Goal: Information Seeking & Learning: Learn about a topic

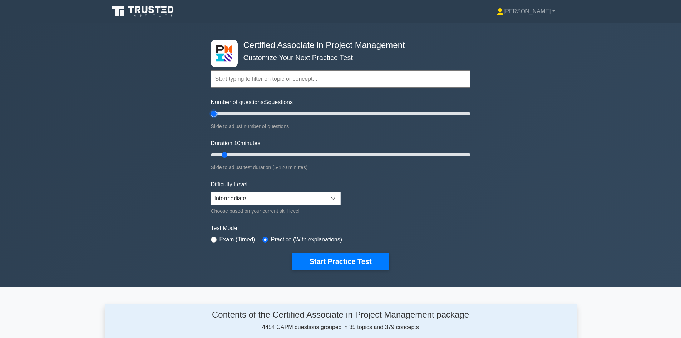
drag, startPoint x: 219, startPoint y: 111, endPoint x: 211, endPoint y: 111, distance: 8.6
type input "5"
click at [211, 111] on input "Number of questions: 5 questions" at bounding box center [340, 113] width 259 height 9
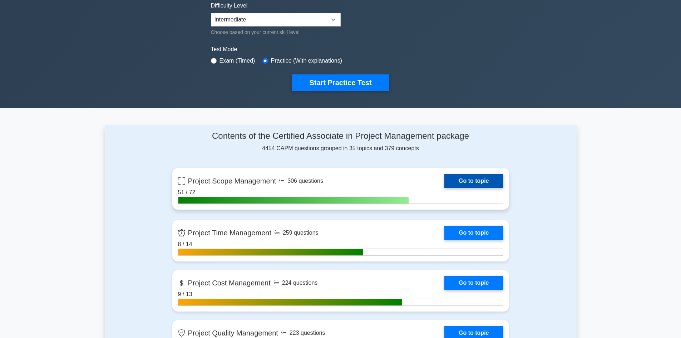
click at [444, 174] on link "Go to topic" at bounding box center [473, 181] width 59 height 14
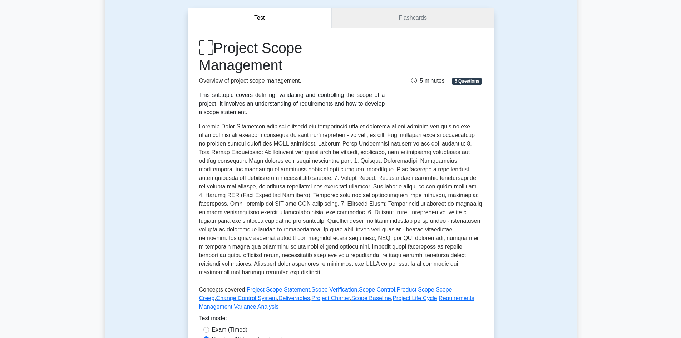
scroll to position [240, 0]
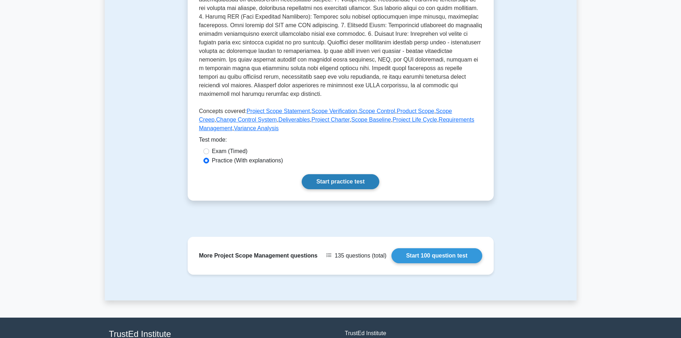
click at [302, 174] on link "Start practice test" at bounding box center [341, 181] width 78 height 15
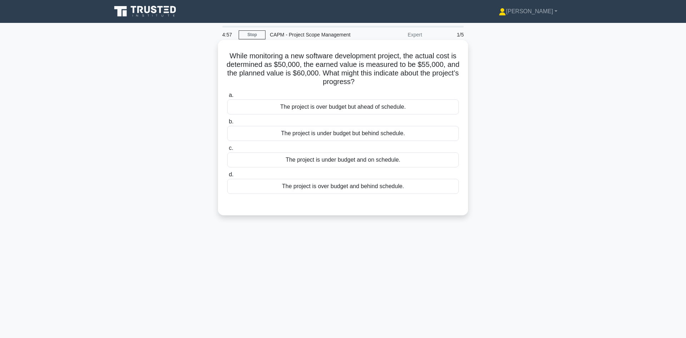
drag, startPoint x: 415, startPoint y: 186, endPoint x: 227, endPoint y: 43, distance: 236.8
click at [227, 43] on div "While monitoring a new software development project, the actual cost is determi…" at bounding box center [343, 127] width 244 height 169
copy div "While monitoring a new software development project, the actual cost is determi…"
click at [368, 130] on div "The project is under budget but behind schedule." at bounding box center [343, 133] width 232 height 15
click at [227, 124] on input "b. The project is under budget but behind schedule." at bounding box center [227, 121] width 0 height 5
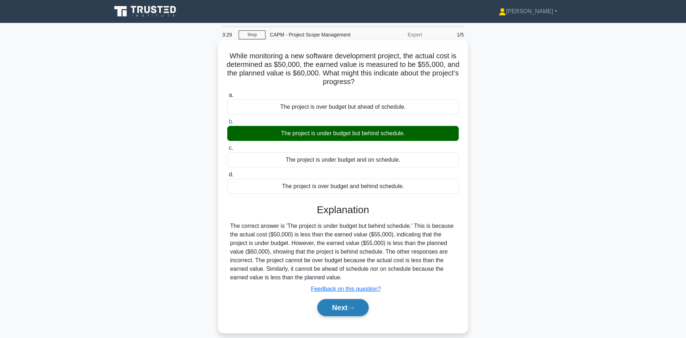
click at [340, 304] on button "Next" at bounding box center [342, 307] width 51 height 17
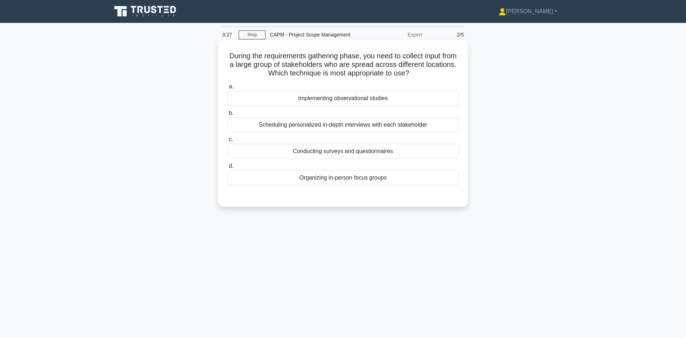
drag, startPoint x: 392, startPoint y: 175, endPoint x: 220, endPoint y: 49, distance: 212.8
click at [220, 49] on div "During the requirements gathering phase, you need to collect input from a large…" at bounding box center [343, 123] width 250 height 166
copy div "During the requirements gathering phase, you need to collect input from a large…"
click at [338, 174] on div "Organizing in-person focus groups" at bounding box center [343, 177] width 232 height 15
click at [227, 168] on input "d. Organizing in-person focus groups" at bounding box center [227, 166] width 0 height 5
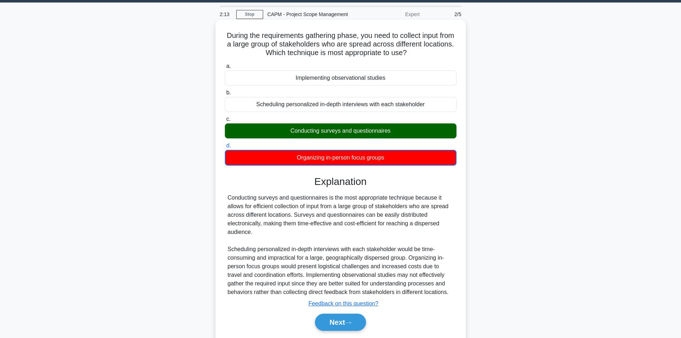
scroll to position [31, 0]
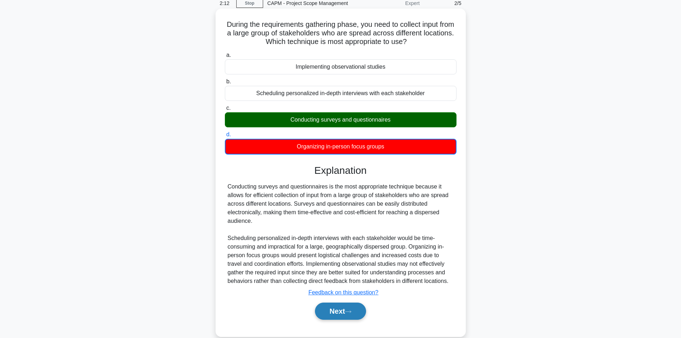
click at [344, 305] on button "Next" at bounding box center [340, 310] width 51 height 17
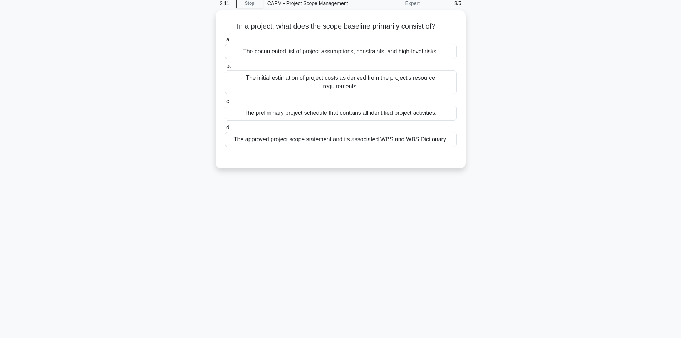
scroll to position [0, 0]
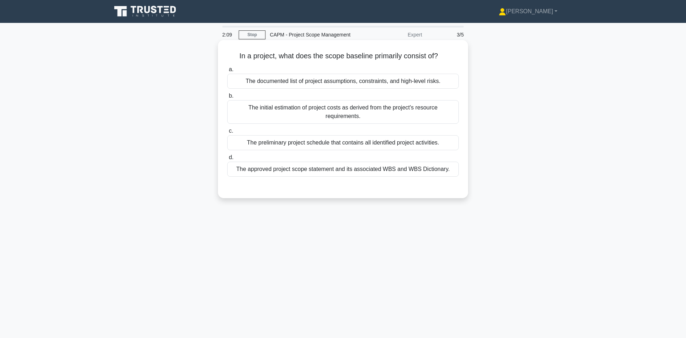
drag, startPoint x: 452, startPoint y: 168, endPoint x: 221, endPoint y: 50, distance: 259.6
click at [221, 50] on div "In a project, what does the scope baseline primarily consist of? .spinner_0XTQ{…" at bounding box center [343, 119] width 244 height 152
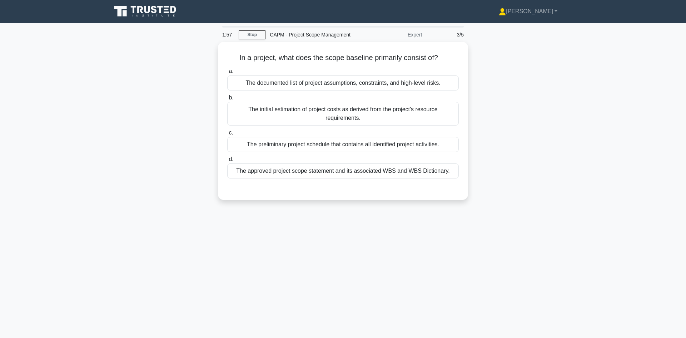
copy div "In a project, what does the scope baseline primarily consist of? .spinner_0XTQ{…"
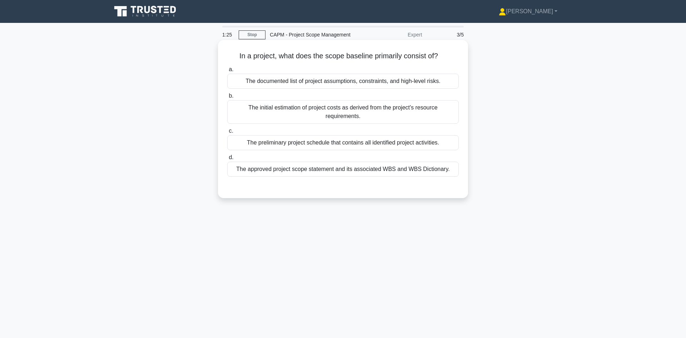
click at [323, 166] on div "The approved project scope statement and its associated WBS and WBS Dictionary." at bounding box center [343, 168] width 232 height 15
click at [227, 160] on input "d. The approved project scope statement and its associated WBS and WBS Dictiona…" at bounding box center [227, 157] width 0 height 5
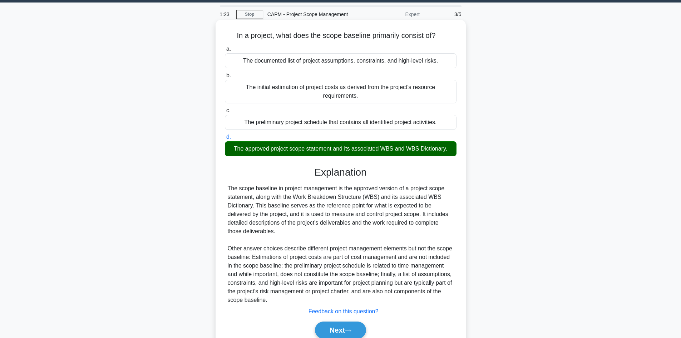
scroll to position [40, 0]
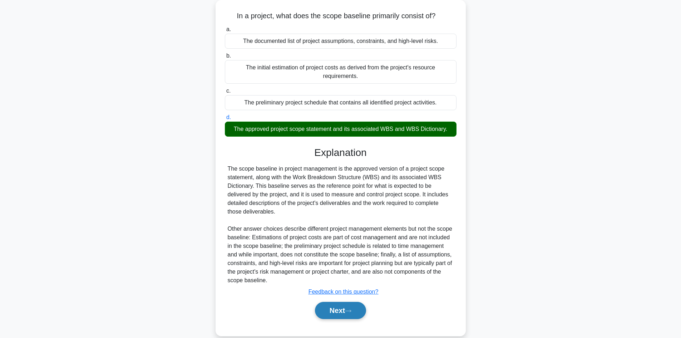
click at [334, 308] on button "Next" at bounding box center [340, 310] width 51 height 17
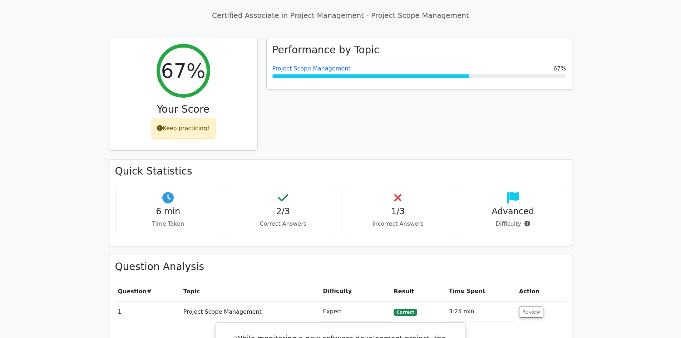
scroll to position [71, 0]
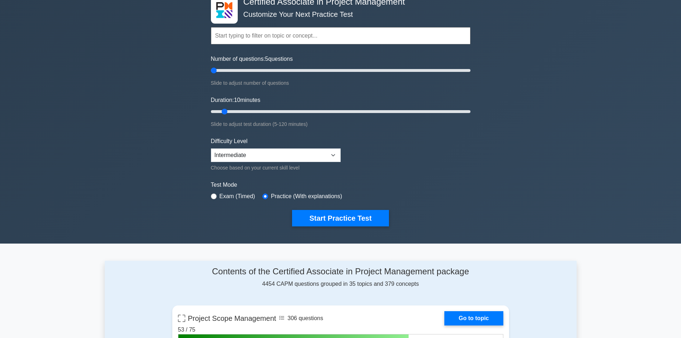
scroll to position [214, 0]
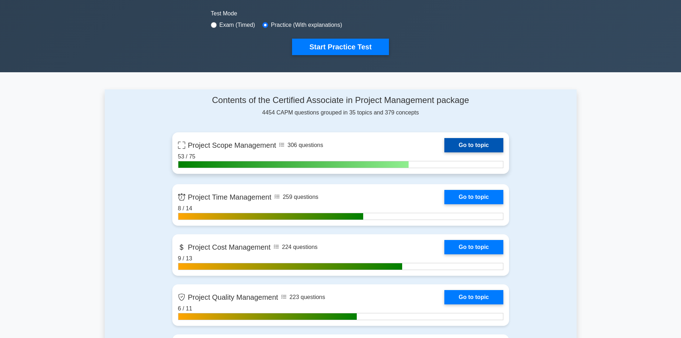
click at [444, 140] on link "Go to topic" at bounding box center [473, 145] width 59 height 14
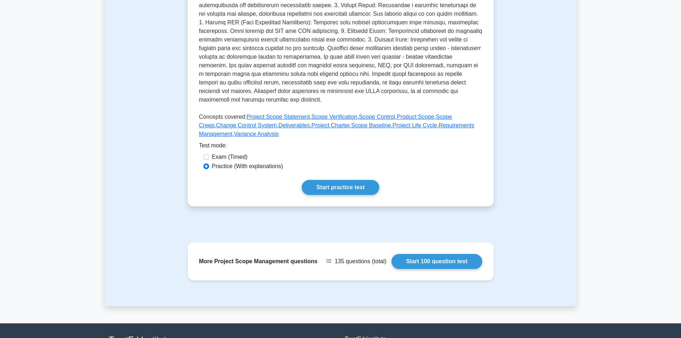
scroll to position [250, 0]
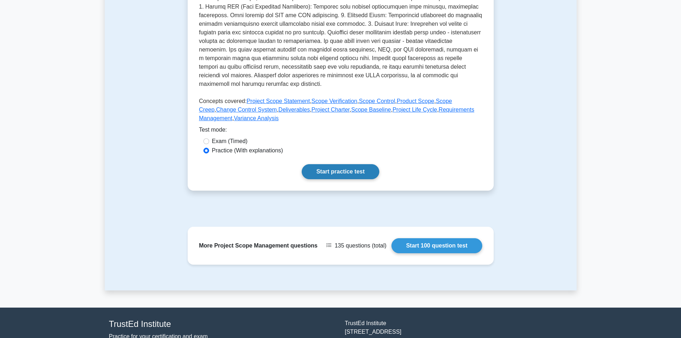
click at [340, 168] on link "Start practice test" at bounding box center [341, 171] width 78 height 15
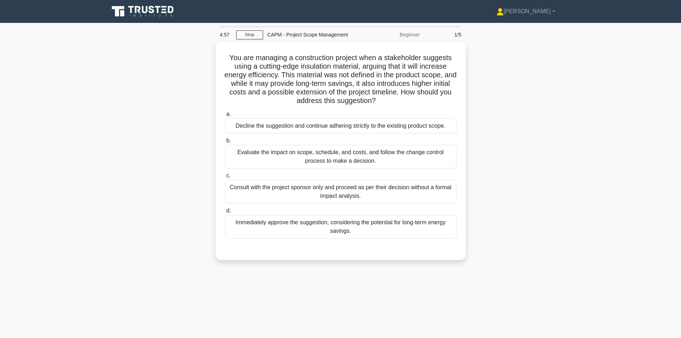
drag, startPoint x: 348, startPoint y: 231, endPoint x: 200, endPoint y: 54, distance: 230.5
click at [200, 54] on div "You are managing a construction project when a stakeholder suggests using a cut…" at bounding box center [341, 155] width 472 height 227
copy div "You are managing a construction project when a stakeholder suggests using a cut…"
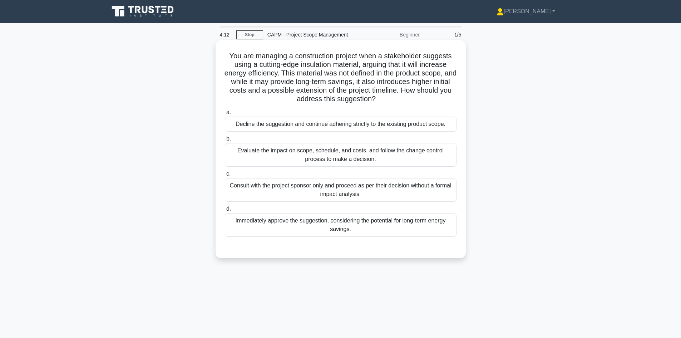
click at [356, 153] on div "Evaluate the impact on scope, schedule, and costs, and follow the change contro…" at bounding box center [341, 155] width 232 height 24
click at [225, 141] on input "b. Evaluate the impact on scope, schedule, and costs, and follow the change con…" at bounding box center [225, 138] width 0 height 5
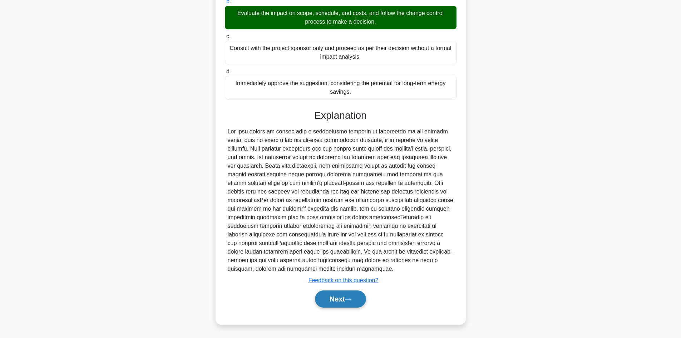
click at [336, 299] on button "Next" at bounding box center [340, 298] width 51 height 17
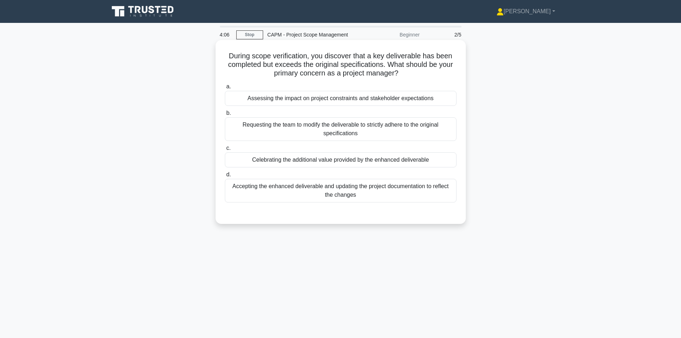
drag, startPoint x: 378, startPoint y: 187, endPoint x: 222, endPoint y: 52, distance: 206.2
click at [222, 52] on div "During scope verification, you discover that a key deliverable has been complet…" at bounding box center [340, 132] width 244 height 178
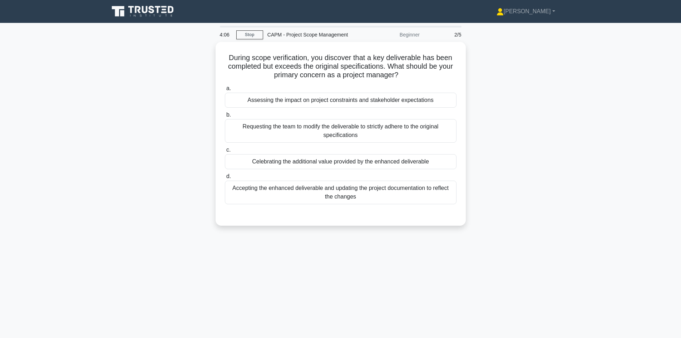
copy div "During scope verification, you discover that a key deliverable has been complet…"
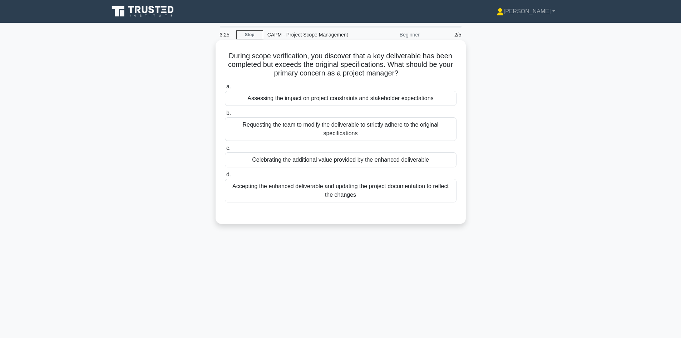
click at [355, 98] on div "Assessing the impact on project constraints and stakeholder expectations" at bounding box center [341, 98] width 232 height 15
click at [225, 89] on input "a. Assessing the impact on project constraints and stakeholder expectations" at bounding box center [225, 86] width 0 height 5
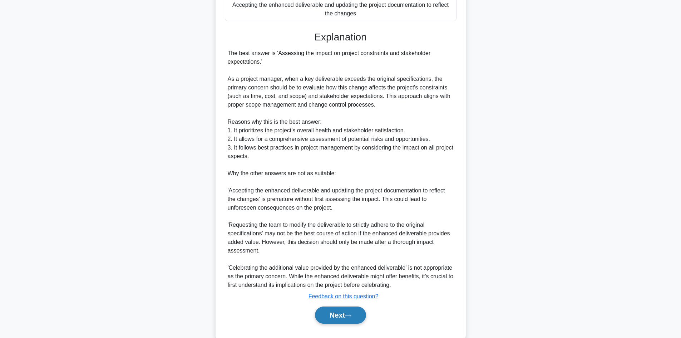
scroll to position [198, 0]
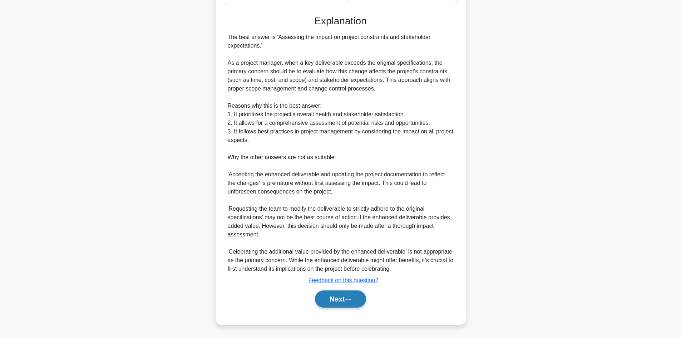
click at [338, 297] on button "Next" at bounding box center [340, 298] width 51 height 17
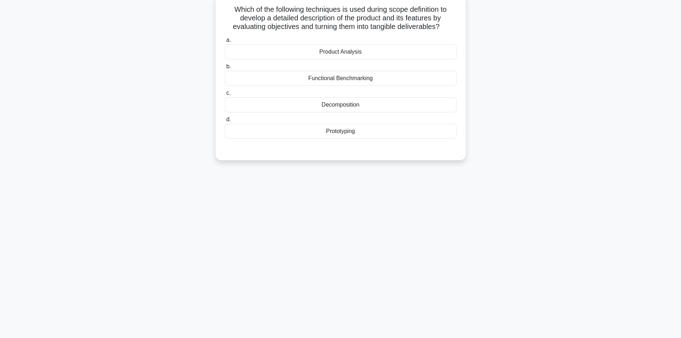
scroll to position [48, 0]
drag, startPoint x: 370, startPoint y: 131, endPoint x: 476, endPoint y: 278, distance: 181.7
click at [324, 115] on label "d. Prototyping" at bounding box center [341, 125] width 232 height 24
click at [365, 130] on div "Prototyping" at bounding box center [341, 129] width 232 height 15
click at [225, 120] on input "d. Prototyping" at bounding box center [225, 117] width 0 height 5
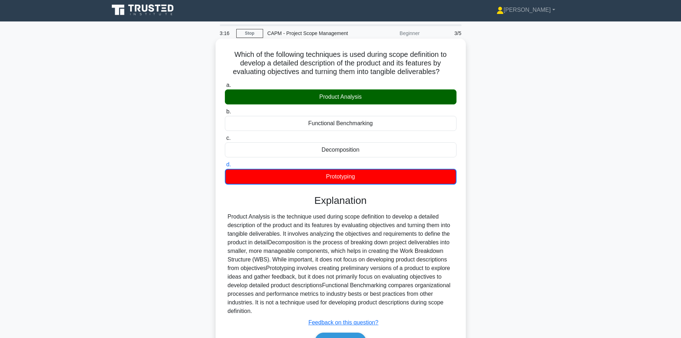
scroll to position [0, 0]
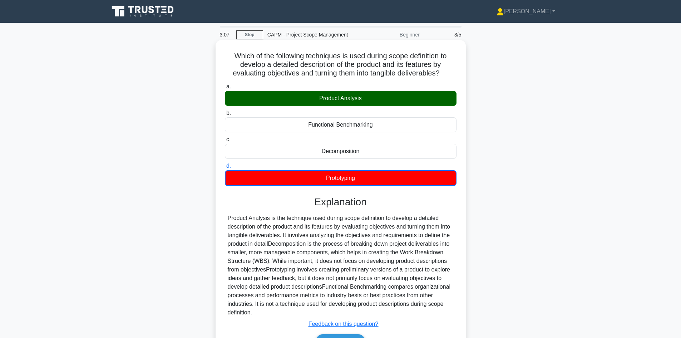
drag, startPoint x: 255, startPoint y: 311, endPoint x: 232, endPoint y: 52, distance: 260.1
click at [232, 52] on div "Which of the following techniques is used during scope definition to develop a …" at bounding box center [340, 204] width 244 height 322
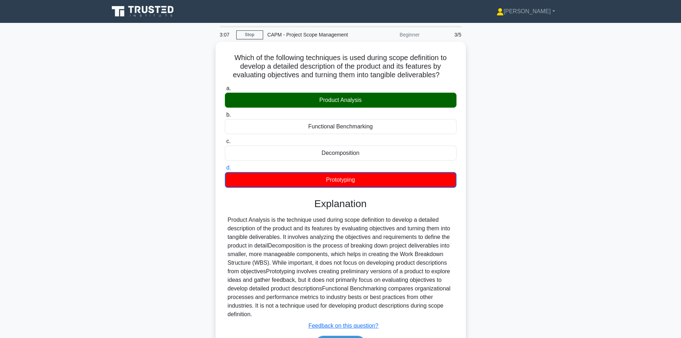
copy div "Which of the following techniques is used during scope definition to develop a …"
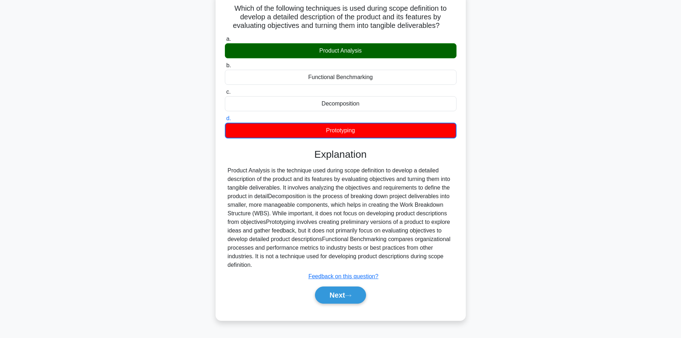
scroll to position [48, 0]
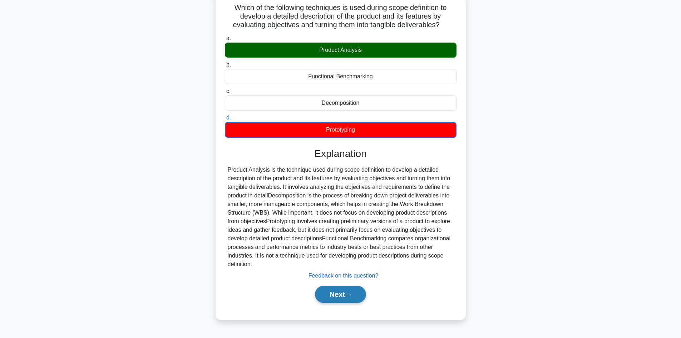
click at [332, 295] on button "Next" at bounding box center [340, 293] width 51 height 17
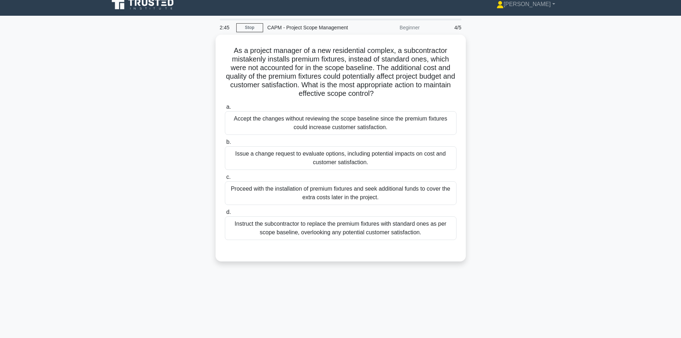
scroll to position [0, 0]
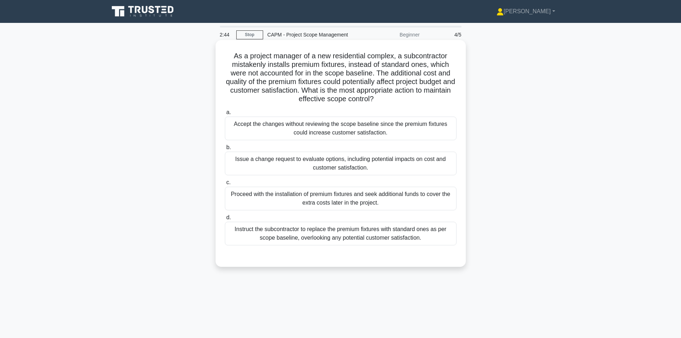
drag, startPoint x: 424, startPoint y: 191, endPoint x: 227, endPoint y: 54, distance: 240.0
click at [227, 54] on div "As a project manager of a new residential complex, a subcontractor mistakenly i…" at bounding box center [340, 153] width 244 height 221
copy div "As a project manager of a new residential complex, a subcontractor mistakenly i…"
click at [324, 232] on div "Instruct the subcontractor to replace the premium fixtures with standard ones a…" at bounding box center [341, 233] width 232 height 24
click at [225, 220] on input "d. Instruct the subcontractor to replace the premium fixtures with standard one…" at bounding box center [225, 217] width 0 height 5
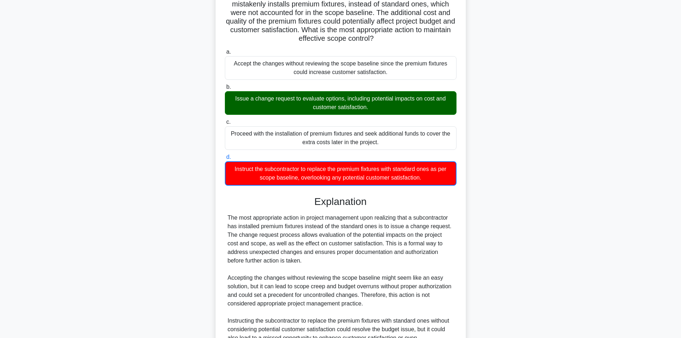
scroll to position [215, 0]
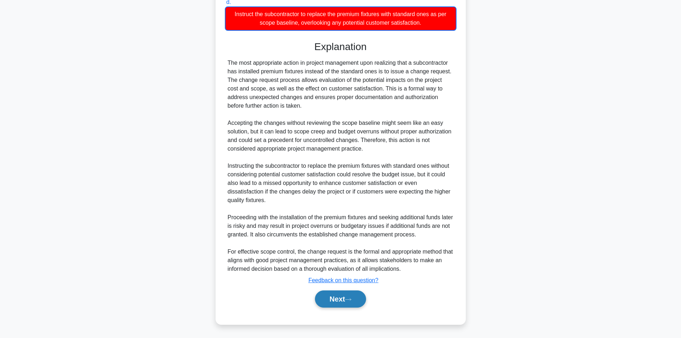
click at [332, 300] on button "Next" at bounding box center [340, 298] width 51 height 17
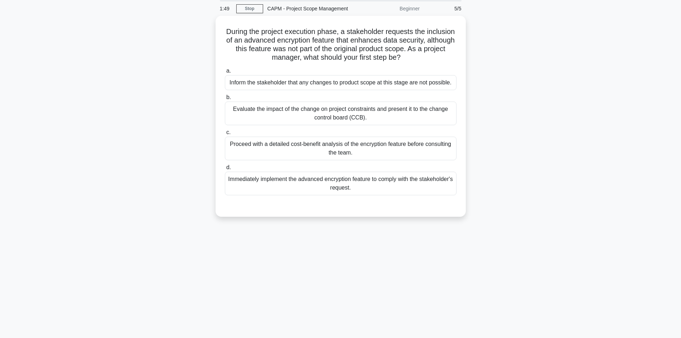
scroll to position [0, 0]
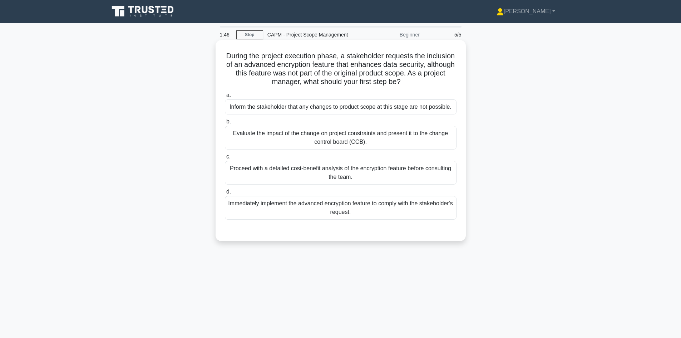
drag, startPoint x: 377, startPoint y: 215, endPoint x: 227, endPoint y: 50, distance: 223.3
click at [227, 50] on div "During the project execution phase, a stakeholder requests the inclusion of an …" at bounding box center [340, 140] width 244 height 195
copy div "During the project execution phase, a stakeholder requests the inclusion of an …"
click at [340, 171] on div "Proceed with a detailed cost-benefit analysis of the encryption feature before …" at bounding box center [341, 173] width 232 height 24
click at [225, 159] on input "c. Proceed with a detailed cost-benefit analysis of the encryption feature befo…" at bounding box center [225, 156] width 0 height 5
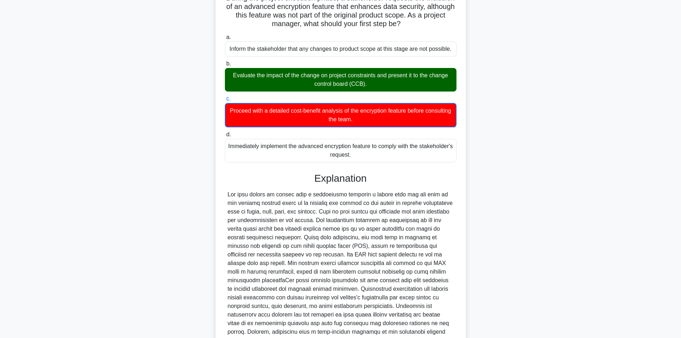
scroll to position [147, 0]
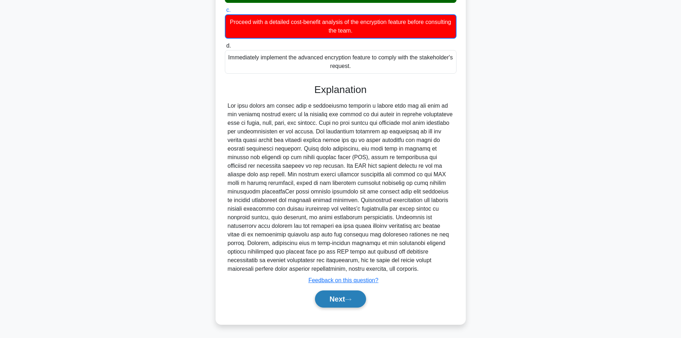
click at [350, 299] on icon at bounding box center [348, 299] width 6 height 4
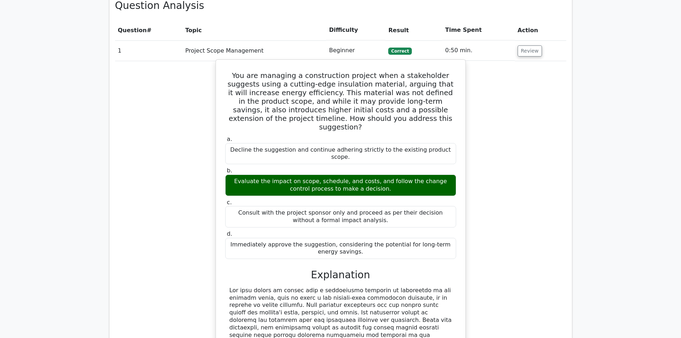
scroll to position [321, 0]
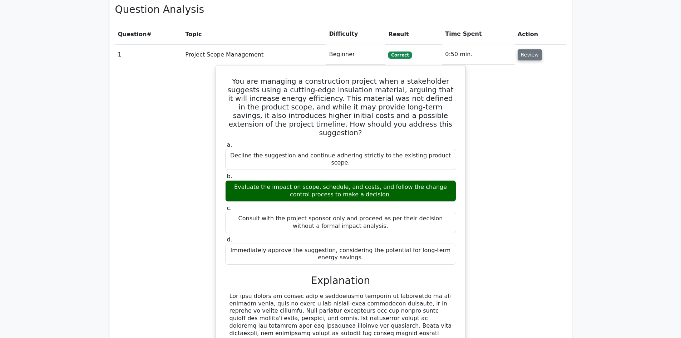
click at [523, 53] on button "Review" at bounding box center [529, 54] width 24 height 11
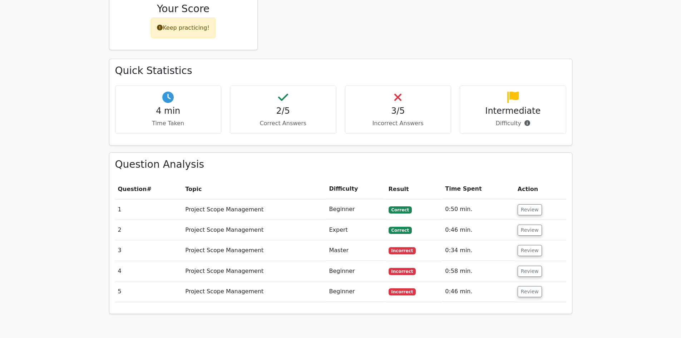
scroll to position [285, 0]
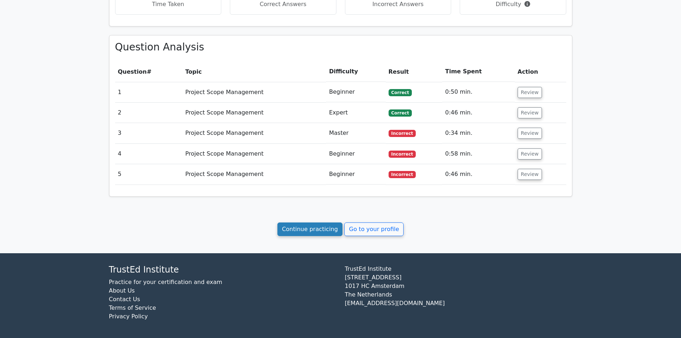
click at [310, 230] on link "Continue practicing" at bounding box center [309, 229] width 65 height 14
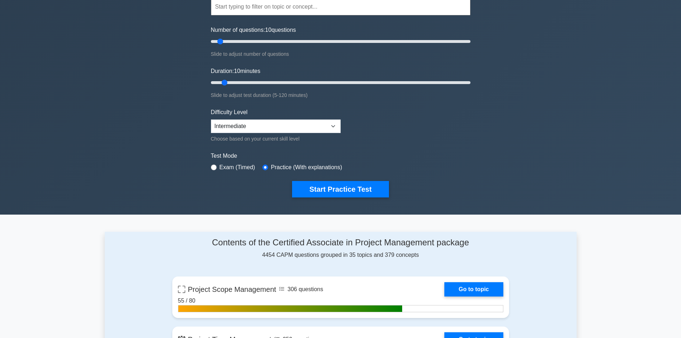
scroll to position [250, 0]
